Goal: Navigation & Orientation: Find specific page/section

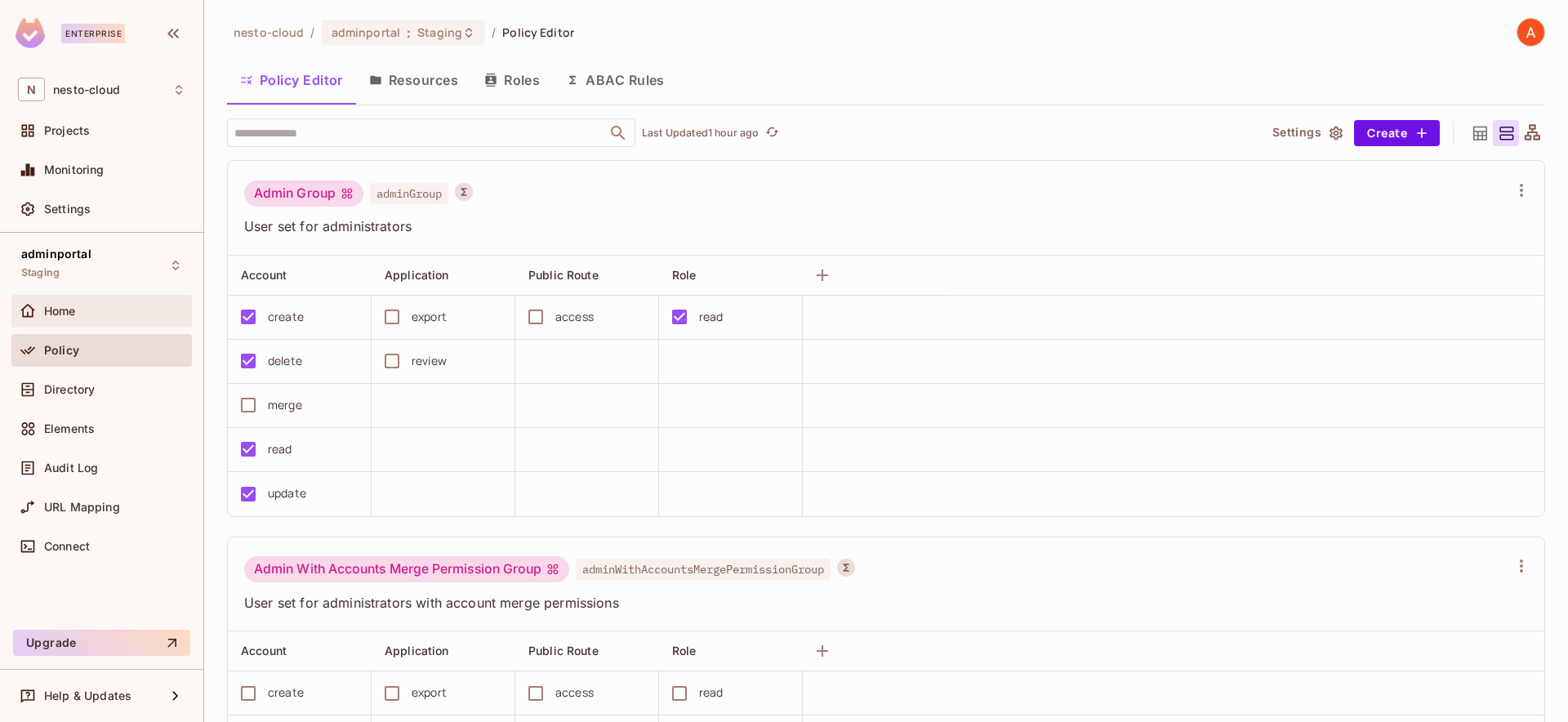
scroll to position [963, 0]
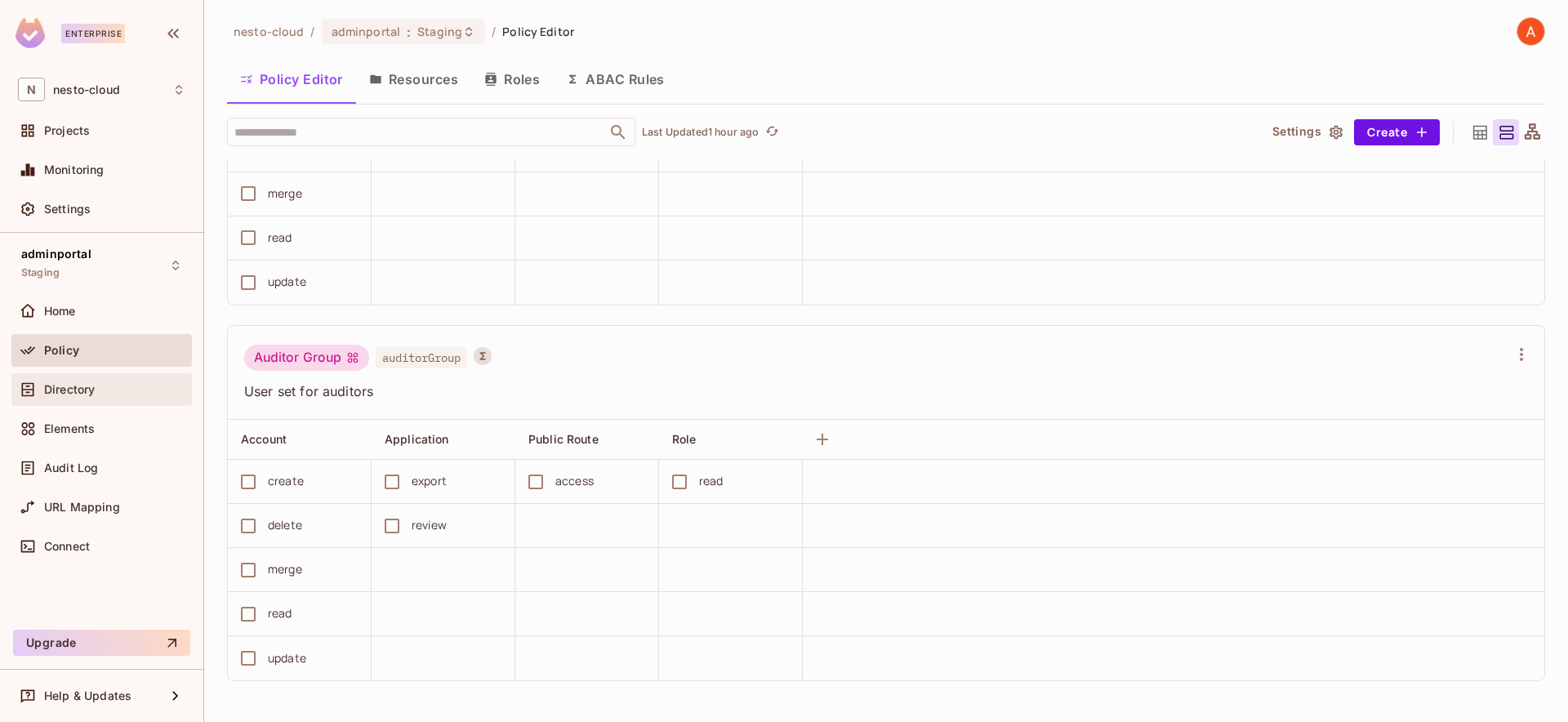
click at [100, 383] on div "Directory" at bounding box center [115, 389] width 142 height 13
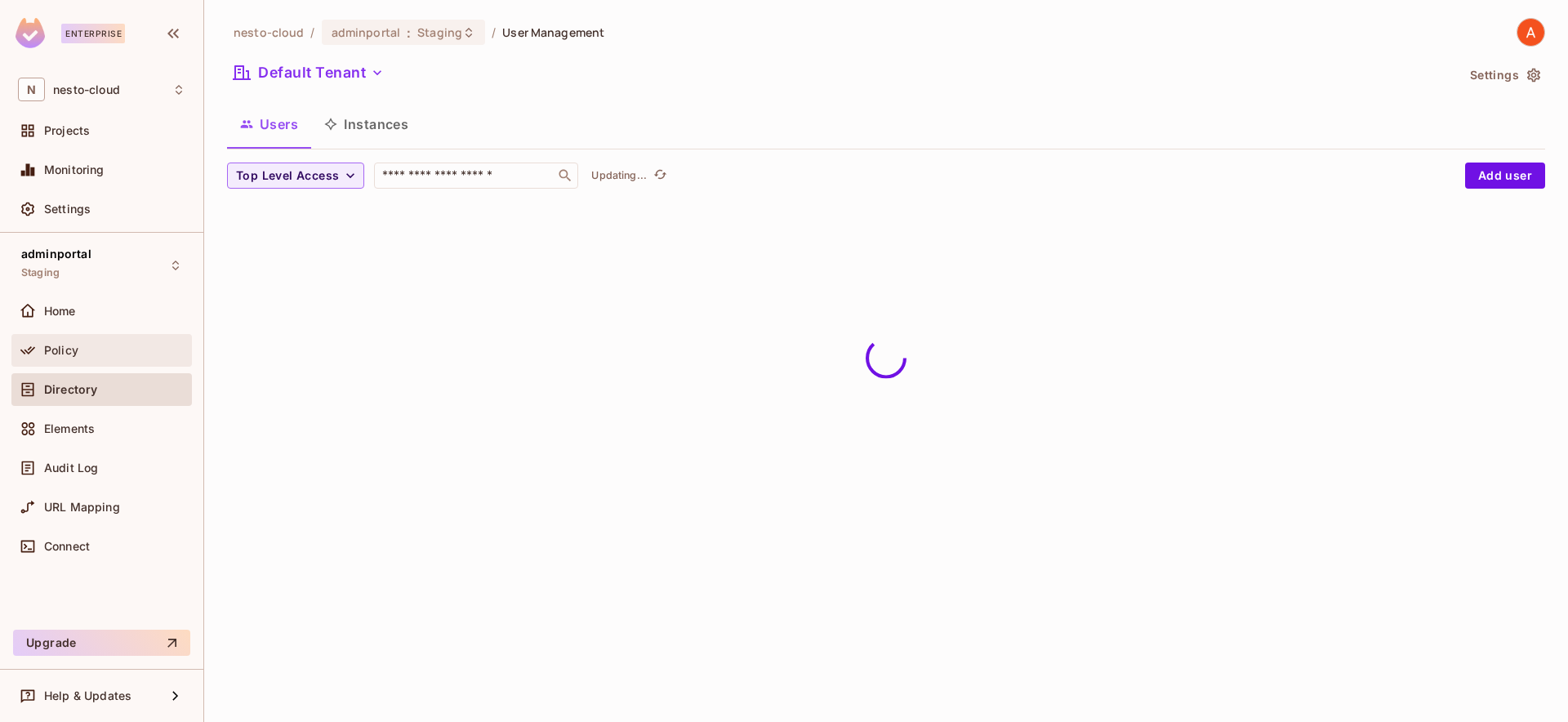
click at [83, 349] on div "Policy" at bounding box center [115, 351] width 142 height 13
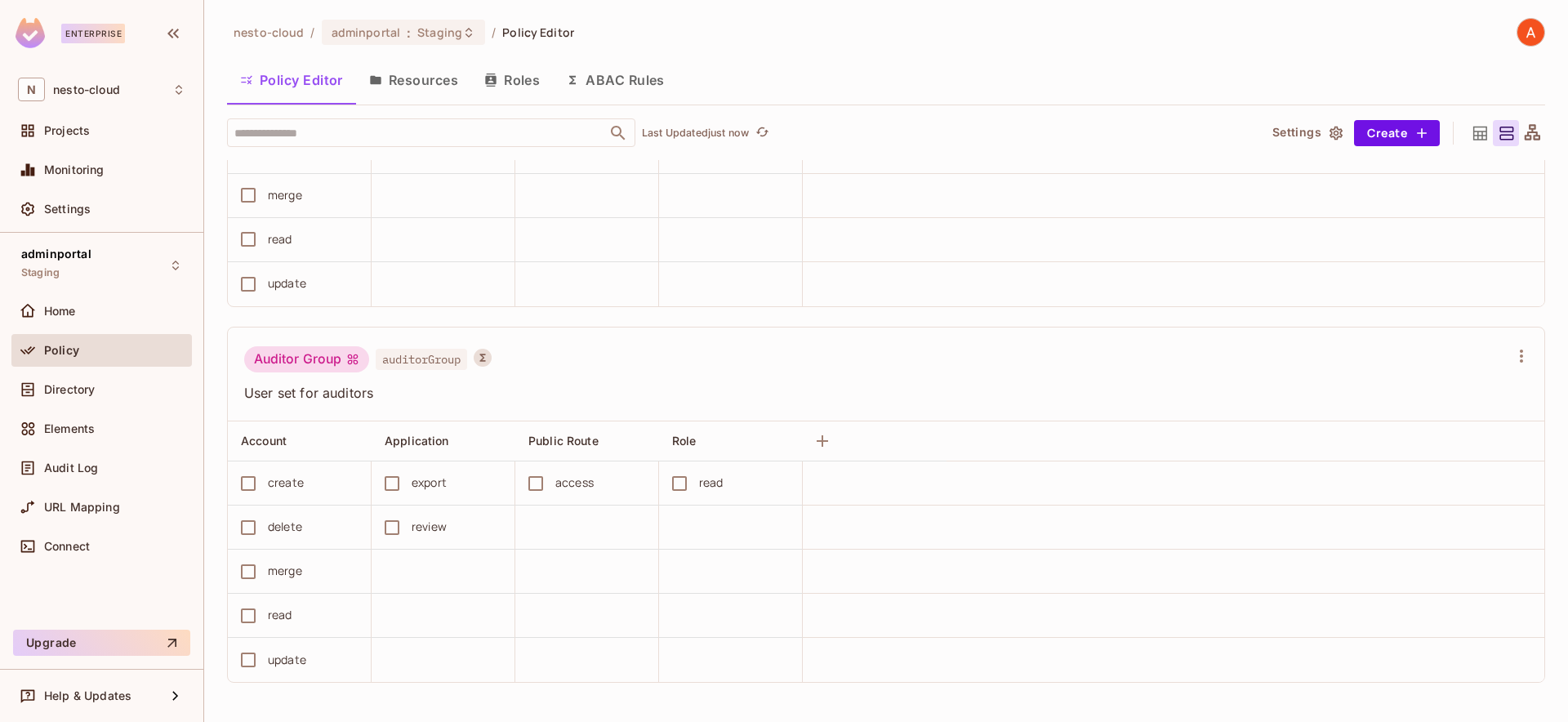
scroll to position [963, 0]
